Goal: Contribute content: Add original content to the website for others to see

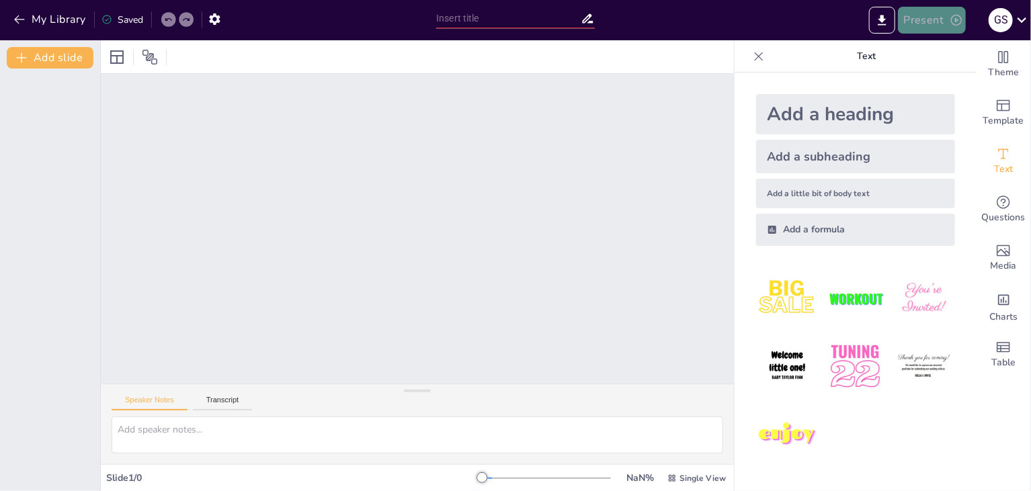
click at [942, 24] on button "Present" at bounding box center [931, 20] width 67 height 27
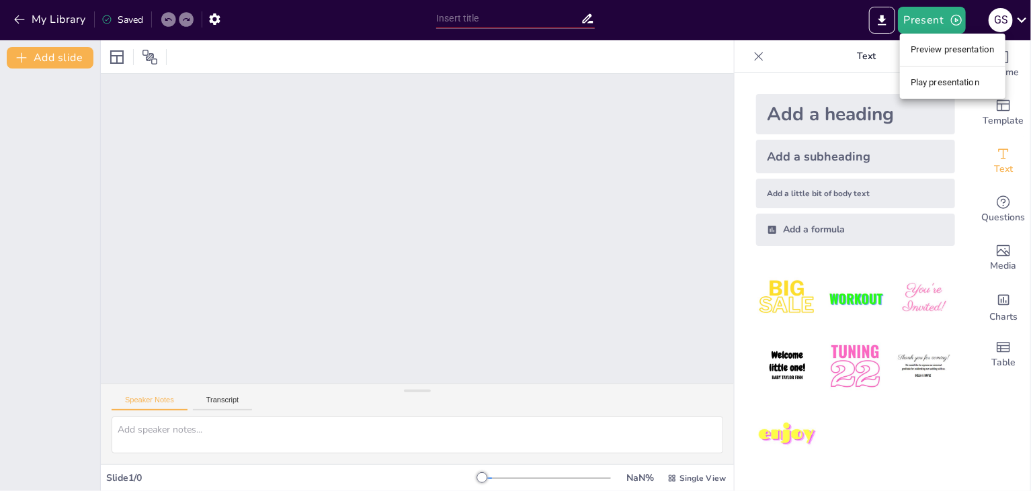
click at [809, 19] on div at bounding box center [515, 245] width 1031 height 491
click at [829, 119] on div "Add a heading" at bounding box center [855, 114] width 199 height 40
click at [787, 162] on div "Add a subheading" at bounding box center [855, 157] width 199 height 34
click at [113, 62] on icon at bounding box center [117, 57] width 16 height 16
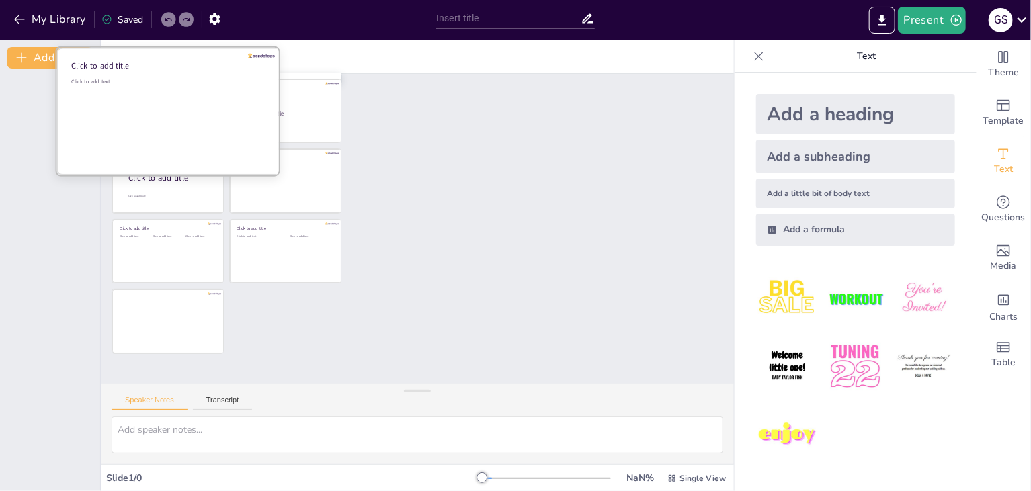
click at [153, 113] on div "Click to add text" at bounding box center [167, 119] width 192 height 83
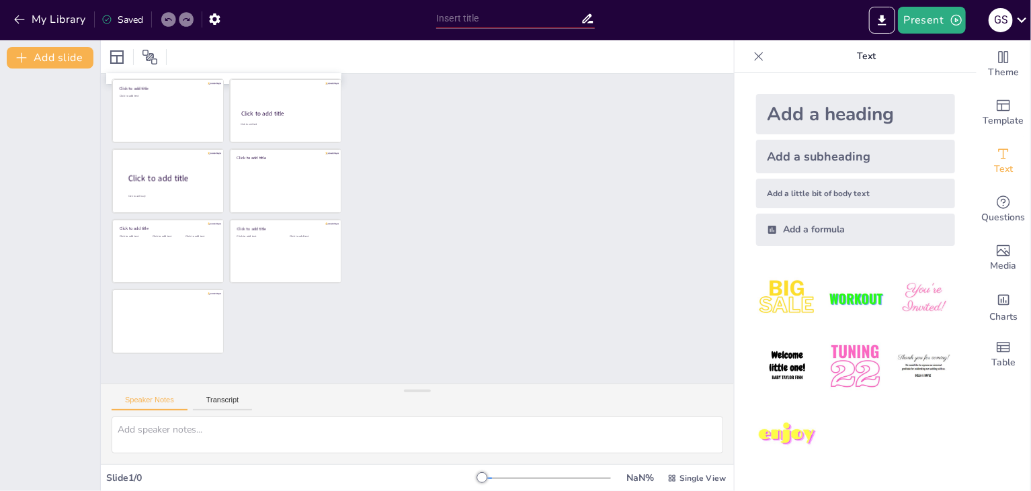
click at [406, 326] on div at bounding box center [417, 229] width 633 height 310
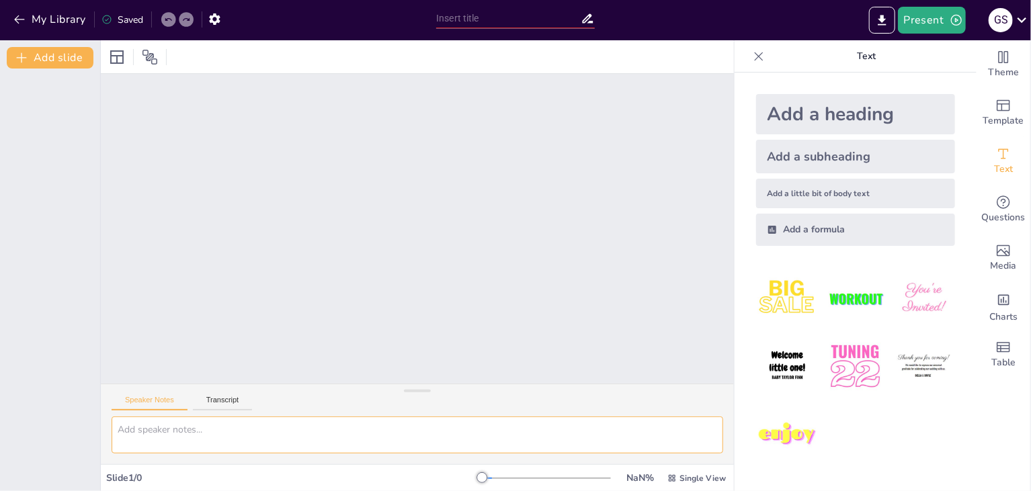
click at [185, 425] on textarea at bounding box center [418, 435] width 612 height 37
click at [753, 56] on icon at bounding box center [758, 56] width 13 height 13
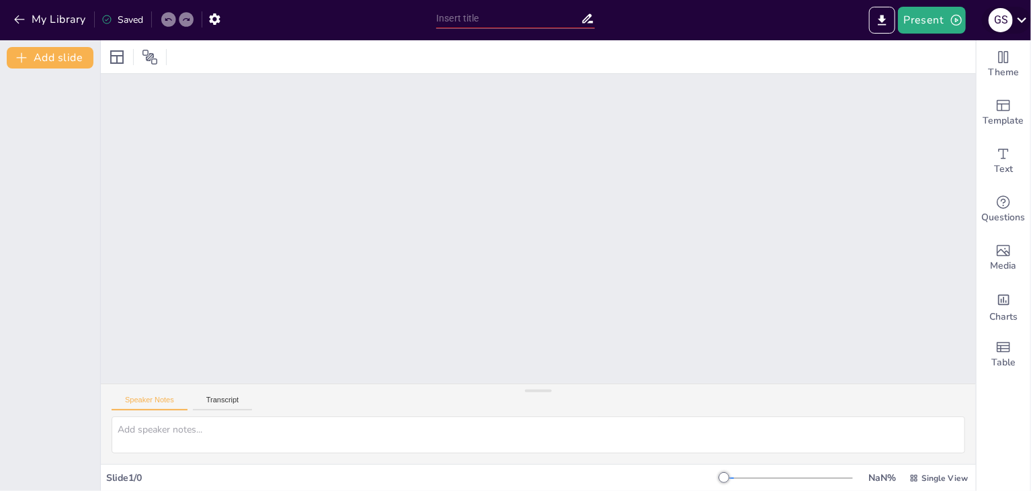
click at [1023, 15] on icon at bounding box center [1022, 20] width 18 height 18
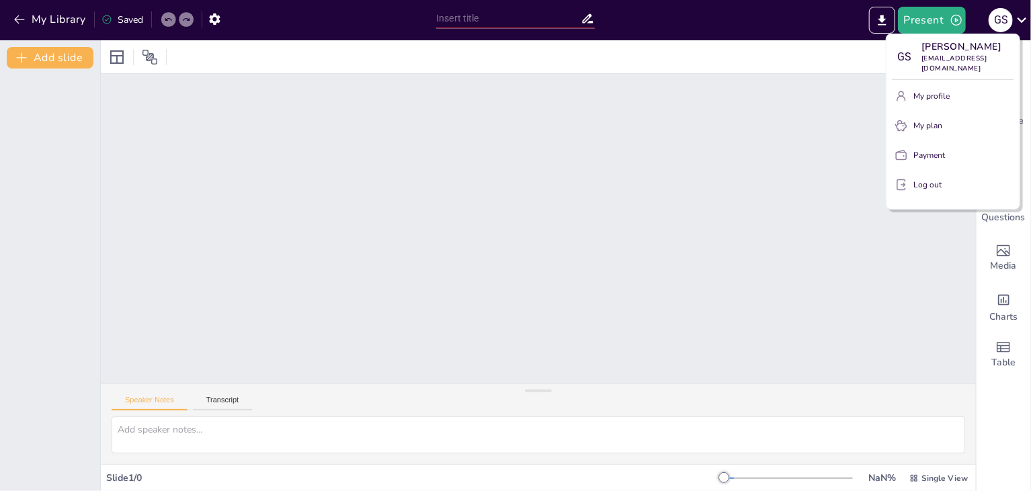
click at [1023, 17] on div at bounding box center [515, 245] width 1031 height 491
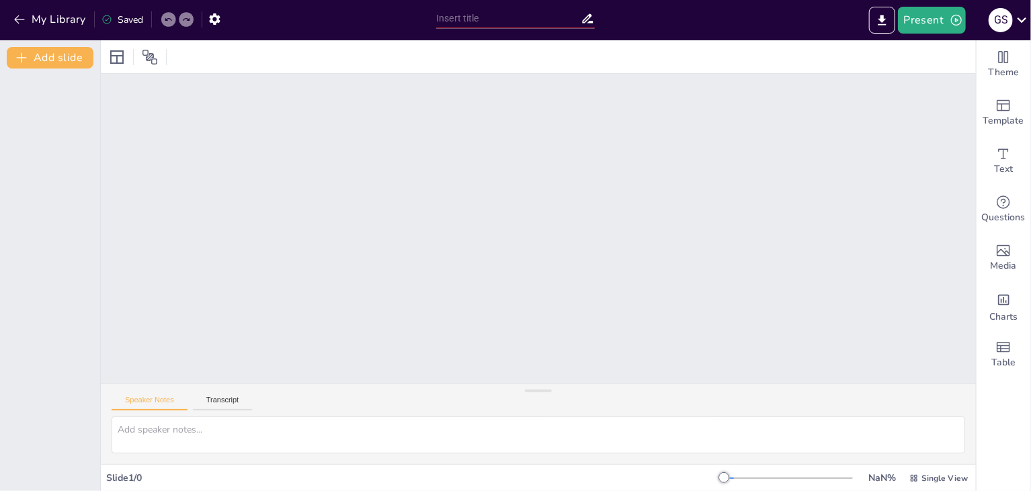
click at [190, 19] on icon at bounding box center [186, 19] width 7 height 3
drag, startPoint x: 185, startPoint y: 21, endPoint x: 175, endPoint y: 23, distance: 10.9
click at [185, 21] on icon at bounding box center [186, 19] width 8 height 8
drag, startPoint x: 170, startPoint y: 22, endPoint x: 144, endPoint y: 54, distance: 41.0
click at [168, 22] on icon at bounding box center [168, 19] width 8 height 8
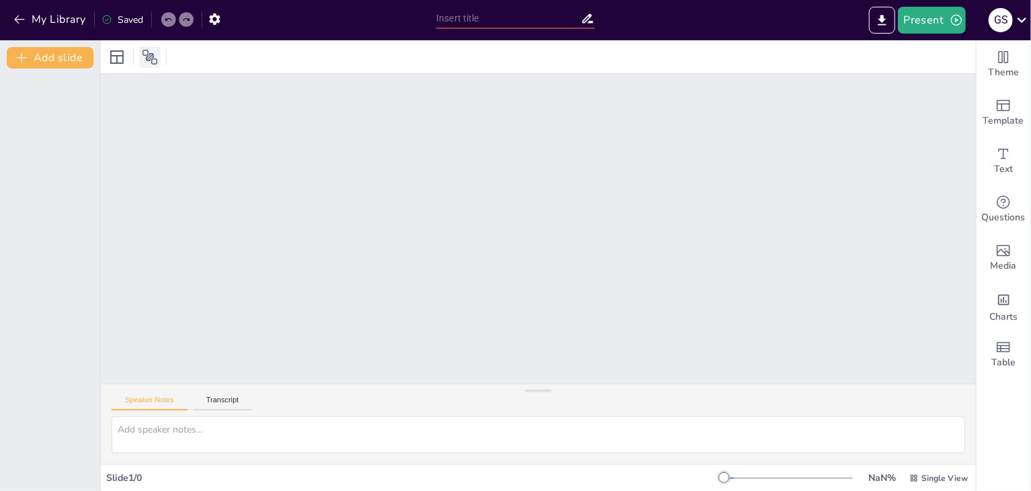
click at [142, 56] on icon at bounding box center [150, 57] width 16 height 16
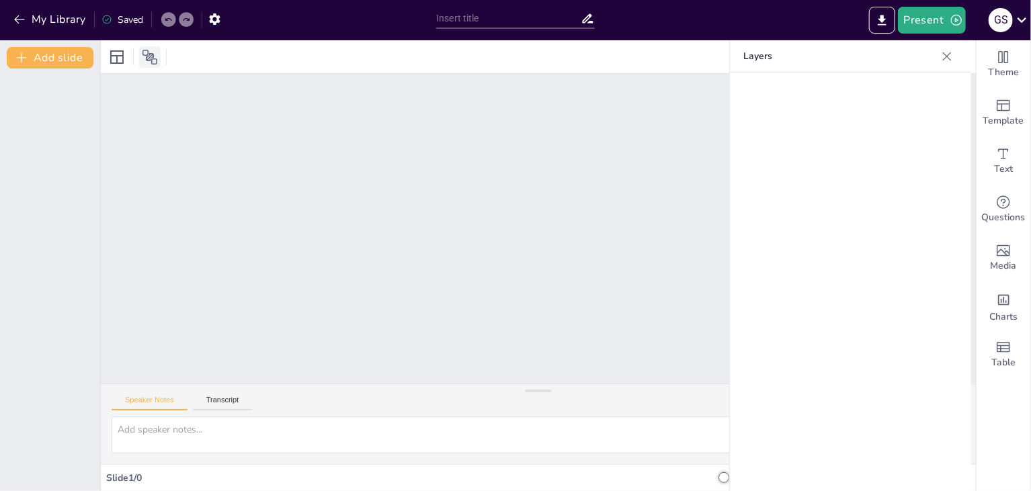
click at [143, 56] on icon at bounding box center [150, 57] width 16 height 16
click at [20, 21] on icon "button" at bounding box center [19, 19] width 13 height 13
